Goal: Task Accomplishment & Management: Manage account settings

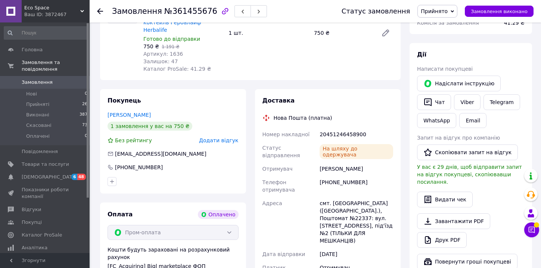
scroll to position [269, 0]
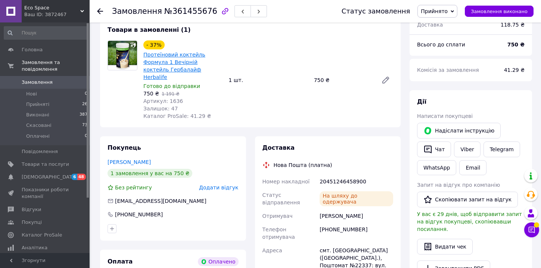
click at [177, 52] on link "Протеїновий коктейль Формула 1 Вечірній коктейль Гербалайф Herbalife" at bounding box center [175, 66] width 62 height 28
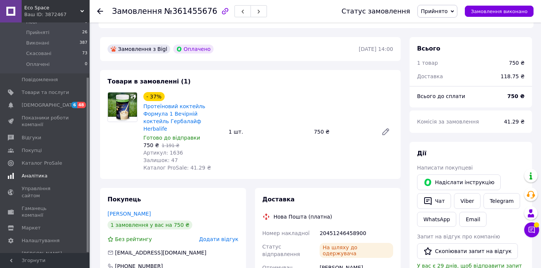
scroll to position [224, 0]
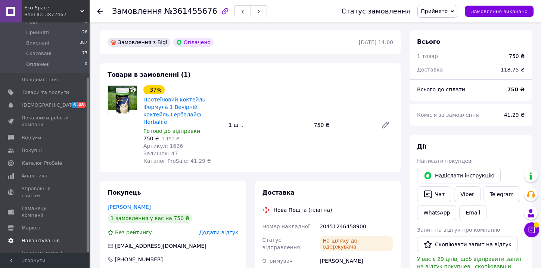
click at [34, 234] on link "Налаштування" at bounding box center [46, 240] width 92 height 13
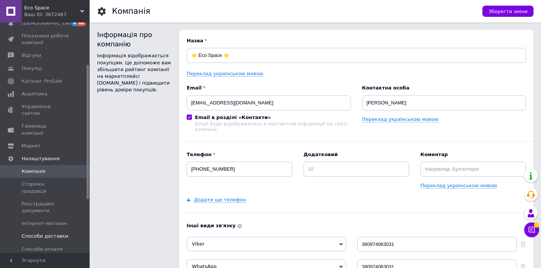
click at [43, 232] on span "Способи доставки" at bounding box center [45, 235] width 47 height 7
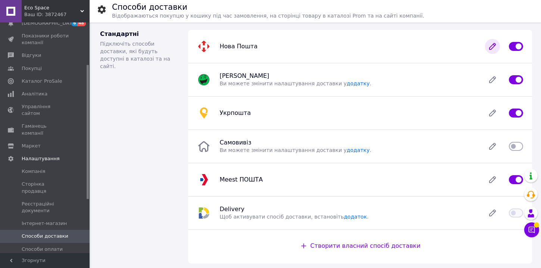
click at [490, 47] on icon at bounding box center [492, 46] width 15 height 15
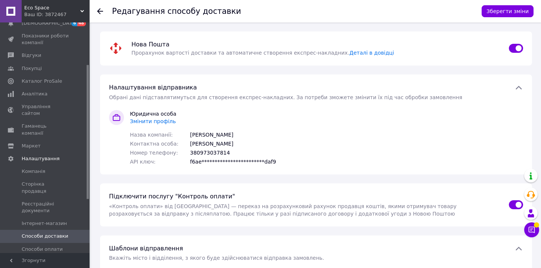
click at [101, 10] on icon at bounding box center [100, 11] width 6 height 6
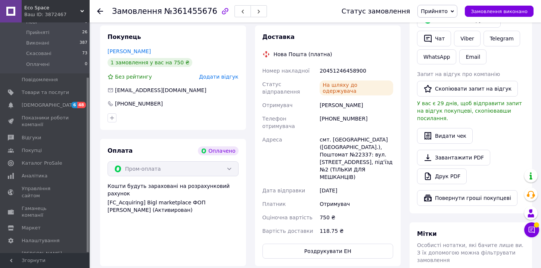
scroll to position [388, 0]
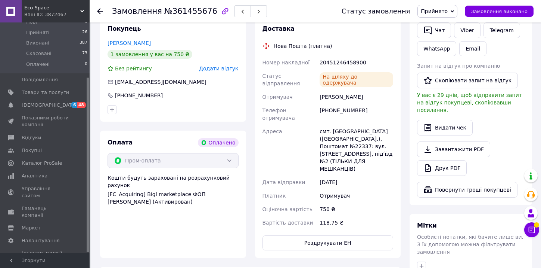
click at [64, 10] on span "Eco Space" at bounding box center [52, 7] width 56 height 7
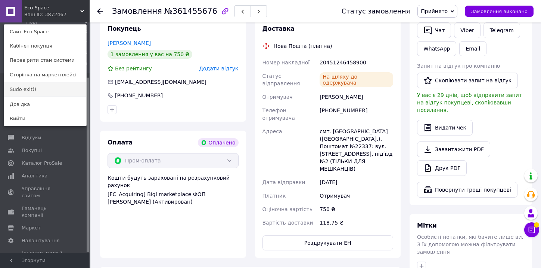
click at [40, 88] on link "Sudo exit()" at bounding box center [45, 89] width 82 height 14
